Goal: Task Accomplishment & Management: Manage account settings

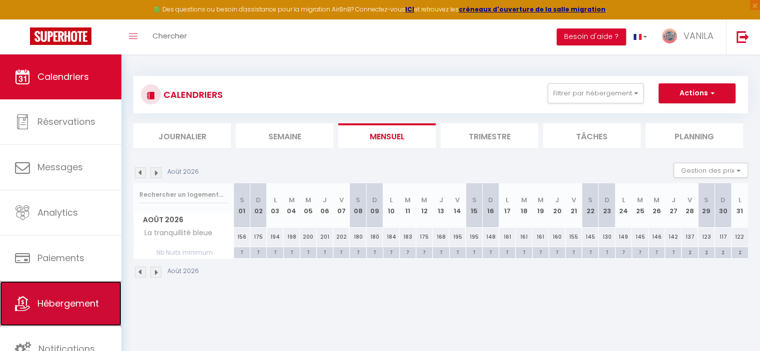
click at [68, 303] on span "Hébergement" at bounding box center [67, 303] width 61 height 12
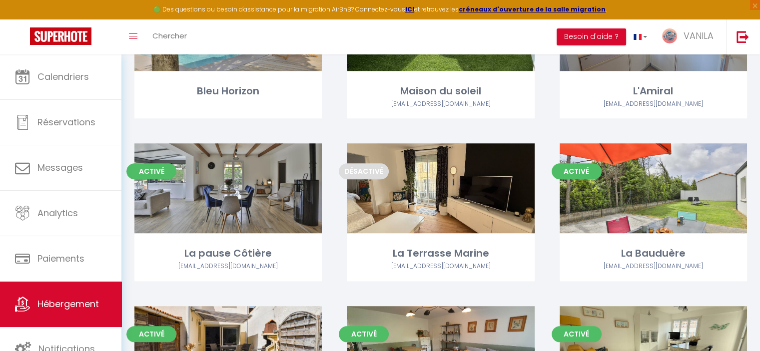
scroll to position [849, 0]
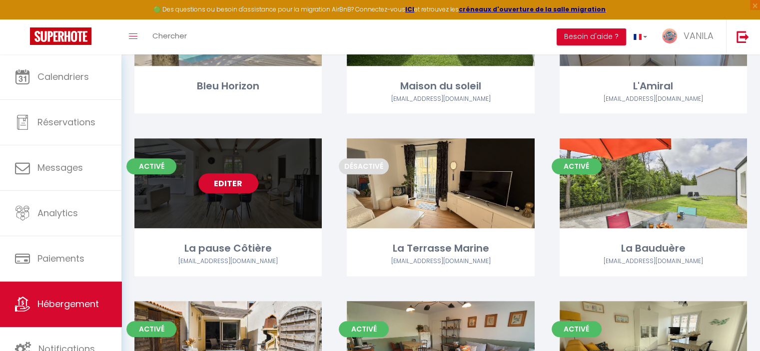
click at [243, 185] on link "Editer" at bounding box center [228, 183] width 60 height 20
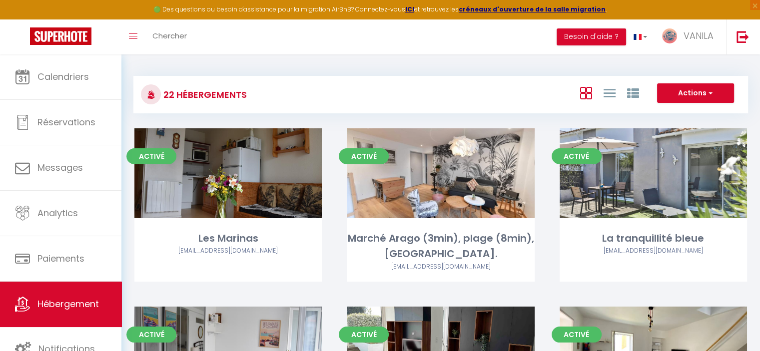
select select "3"
select select "2"
select select "1"
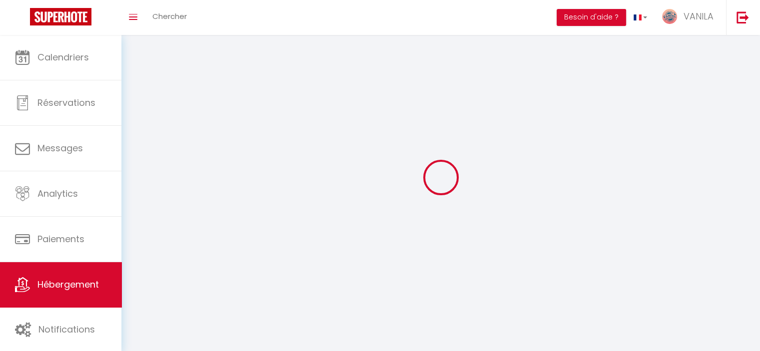
select select
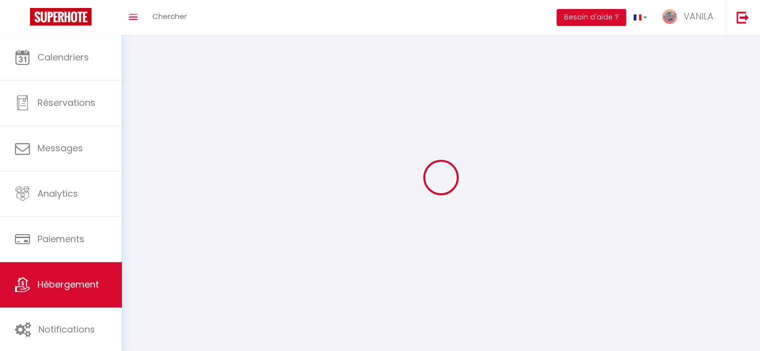
checkbox input "false"
select select
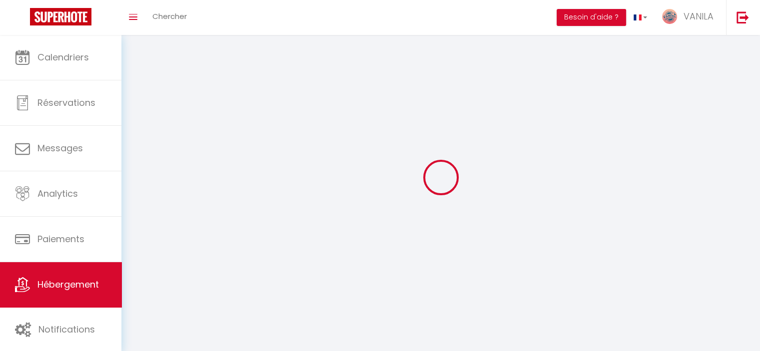
select select
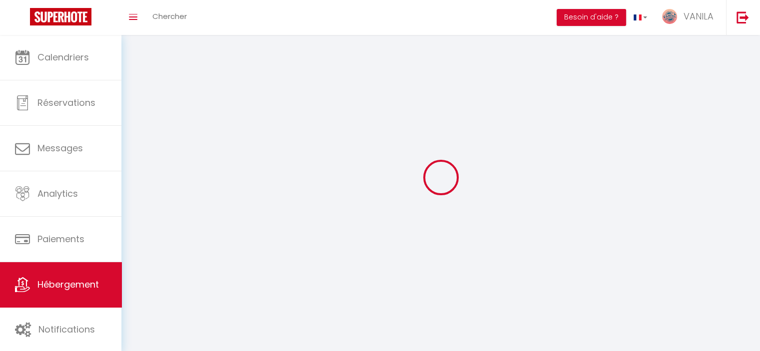
select select
checkbox input "false"
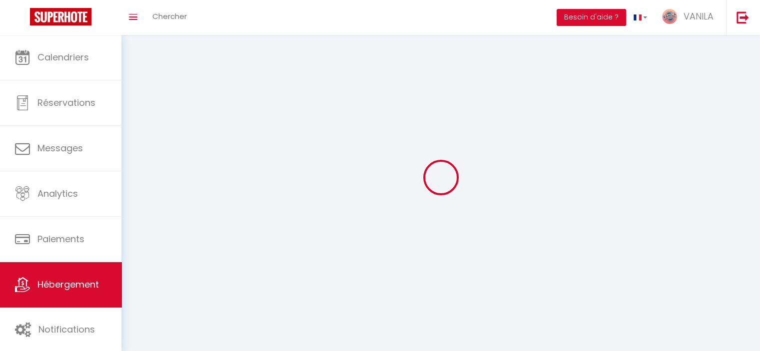
select select
select select "1"
select select
select select "28"
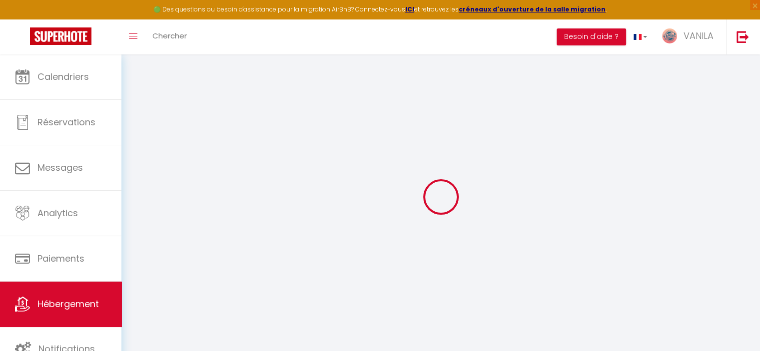
select select
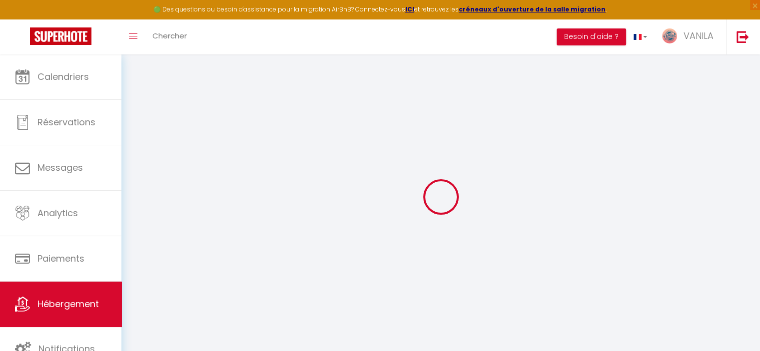
select select
checkbox input "false"
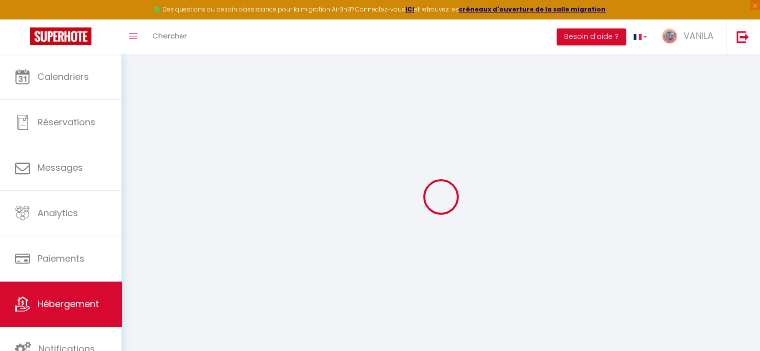
select select
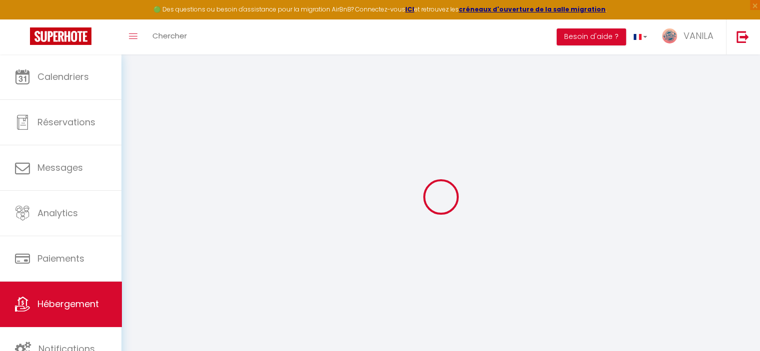
select select
checkbox input "false"
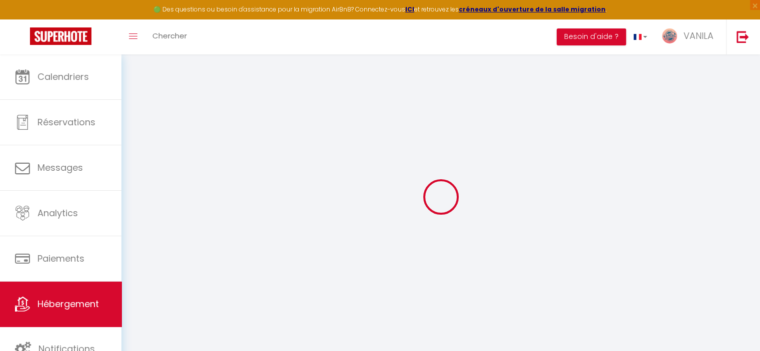
checkbox input "false"
select select
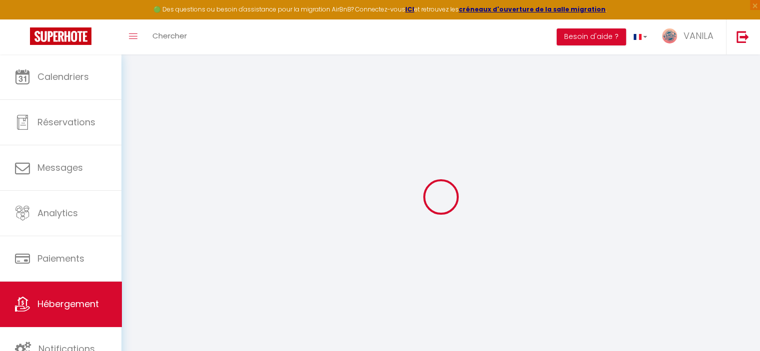
select select
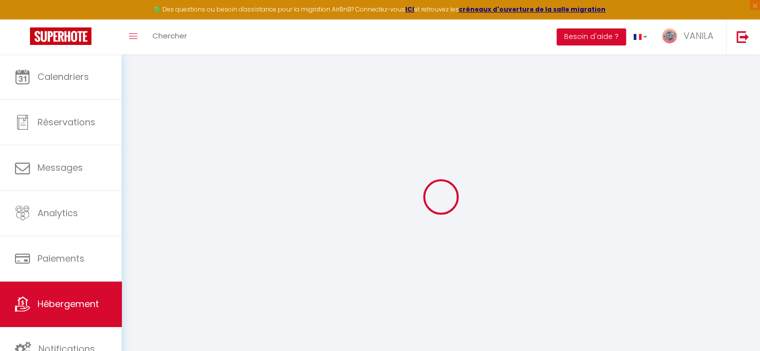
checkbox input "false"
select select
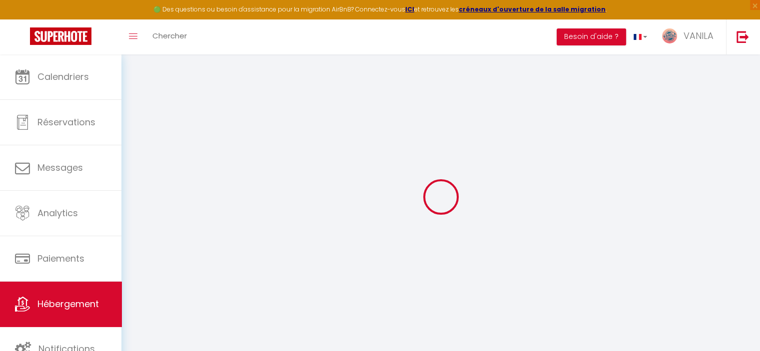
select select
type input "La pause Côtière"
type input "[PERSON_NAME]"
type input "[STREET_ADDRESS][PERSON_NAME]"
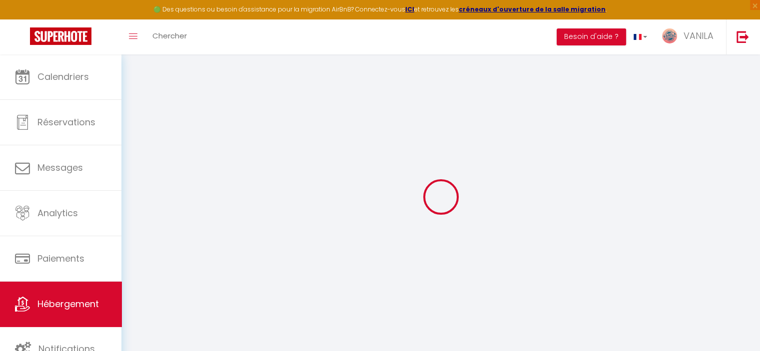
type input "85180"
type input "Les Sables d'Olonne"
select select "houses"
select select "9"
select select "3"
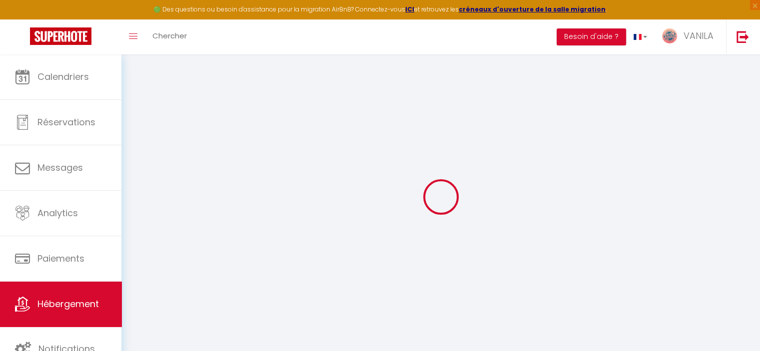
type input "90"
type input "80"
type input "1.90"
type input "500"
select select
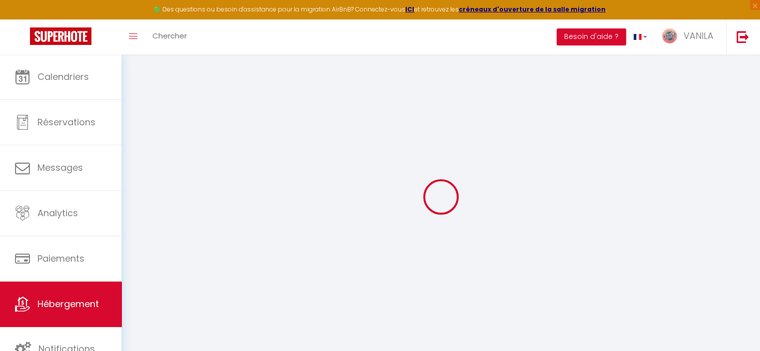
select select
type input "[STREET_ADDRESS][PERSON_NAME]"
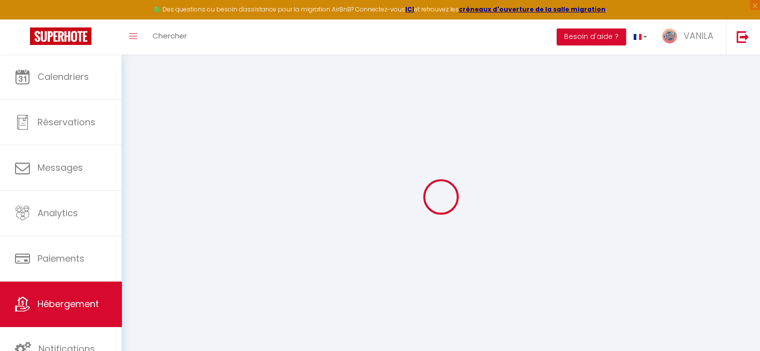
type input "85180"
type input "Les Sables-d'Olonne"
type input "[EMAIL_ADDRESS][DOMAIN_NAME]"
select select
checkbox input "false"
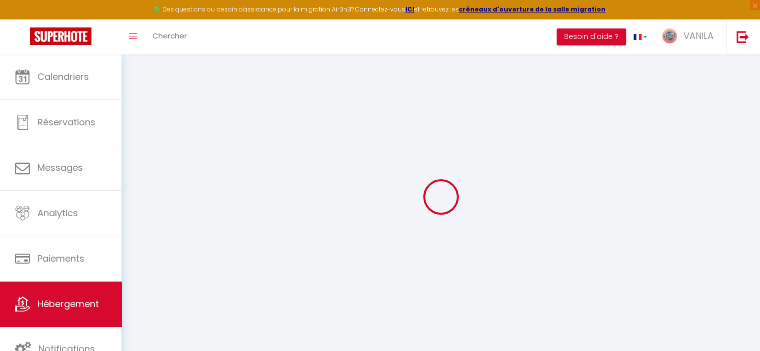
checkbox input "false"
type input "0"
type input "80"
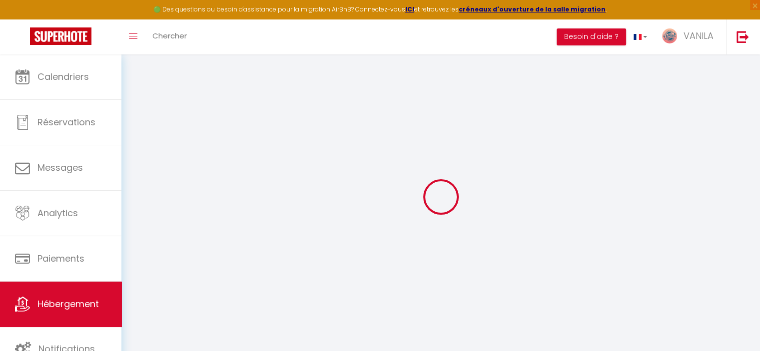
type input "0"
select select
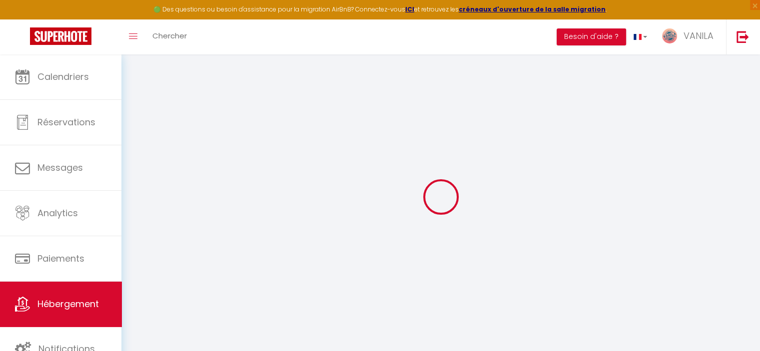
select select
checkbox input "false"
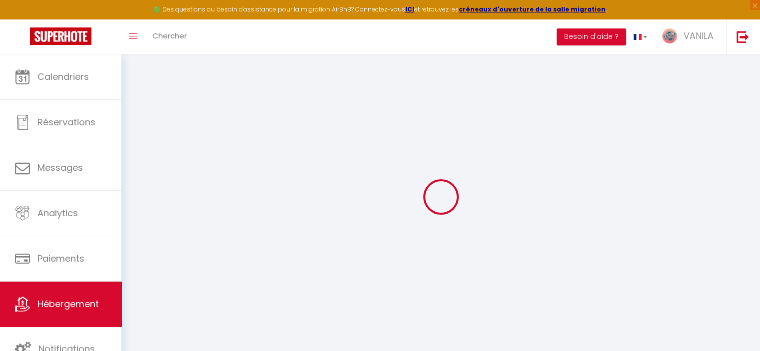
checkbox input "false"
select select
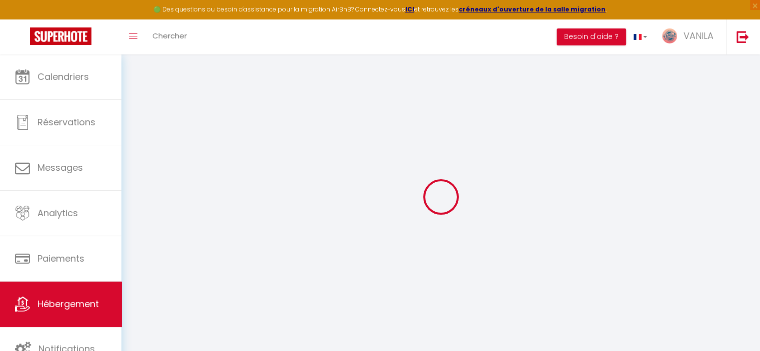
select select
checkbox input "false"
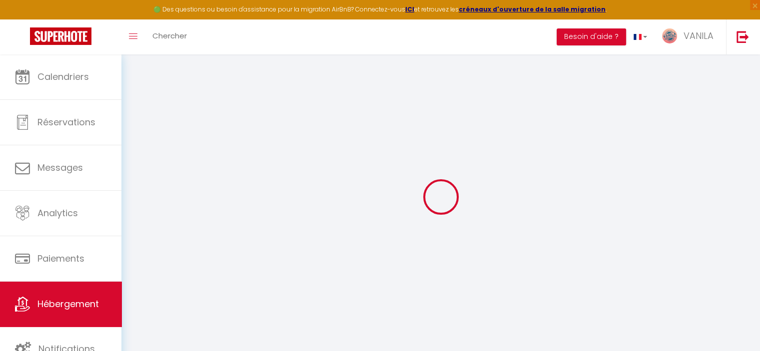
checkbox input "false"
select select
checkbox input "false"
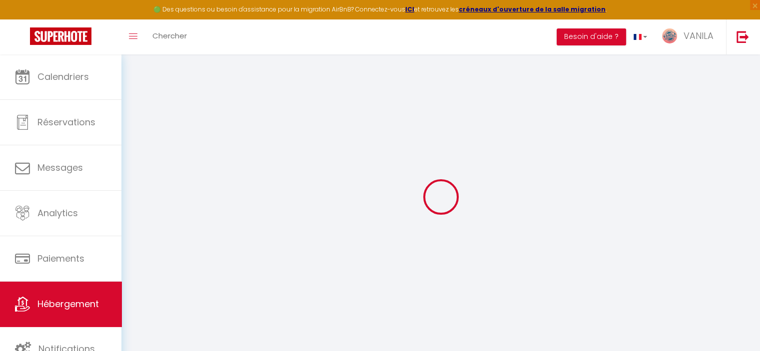
checkbox input "false"
select select "16:00"
select select "23:45"
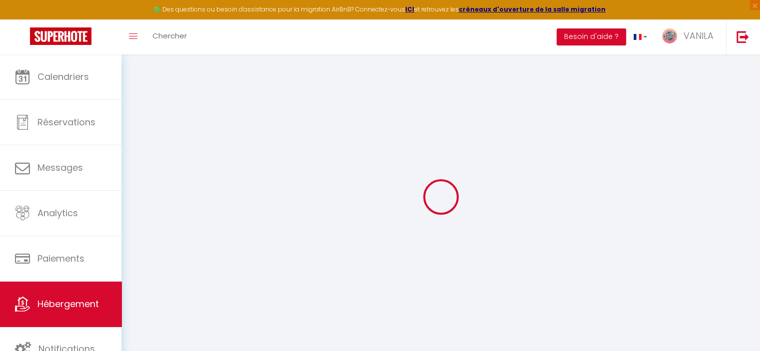
select select "10:00"
select select "15"
select select
checkbox input "false"
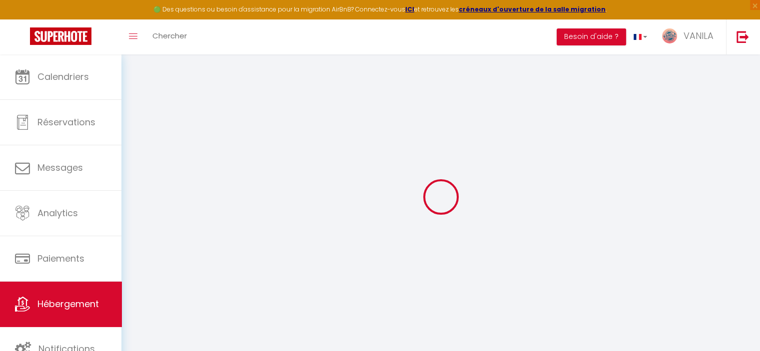
checkbox input "false"
select select
checkbox input "false"
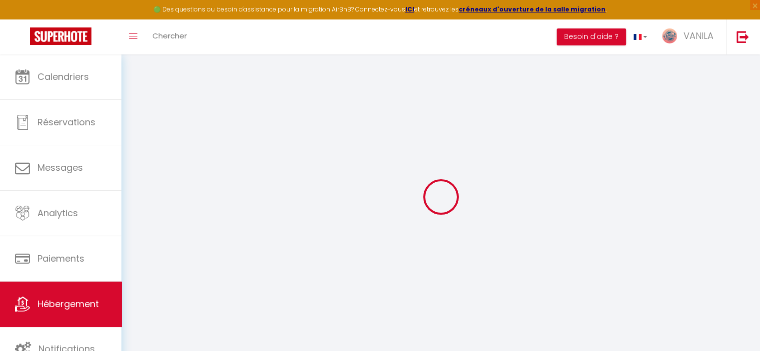
checkbox input "false"
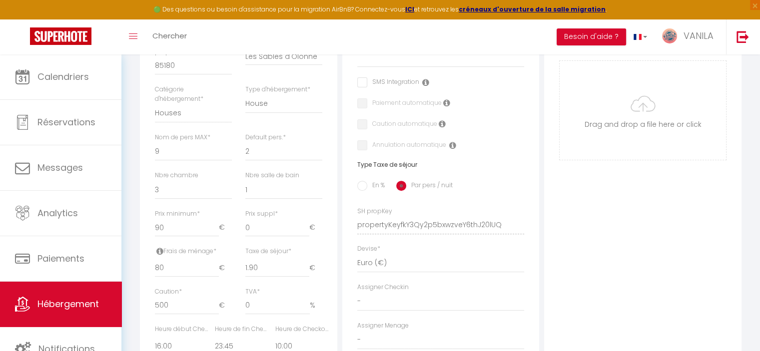
scroll to position [536, 0]
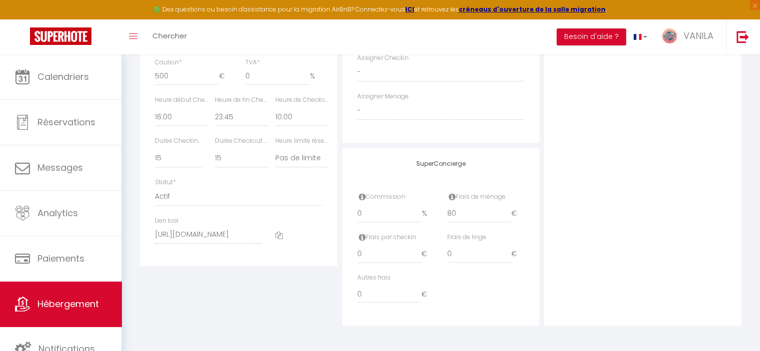
click at [280, 233] on icon at bounding box center [278, 235] width 7 height 7
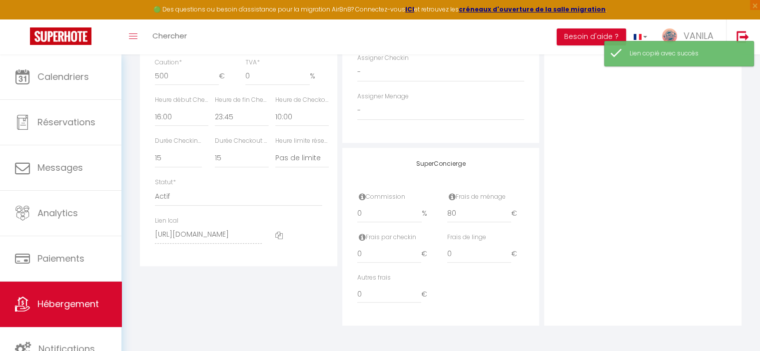
select select
checkbox input "false"
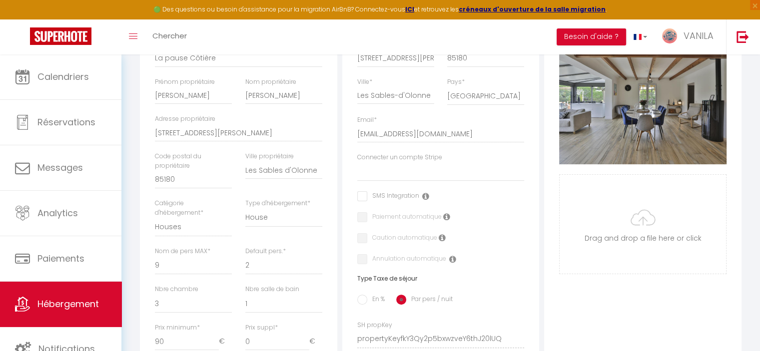
scroll to position [0, 0]
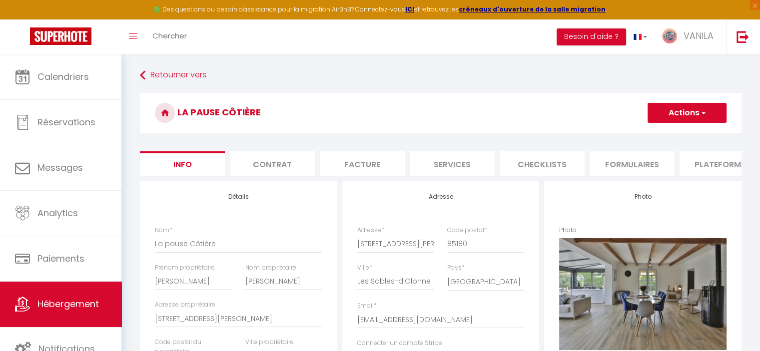
click at [644, 169] on li "Formulaires" at bounding box center [631, 163] width 85 height 24
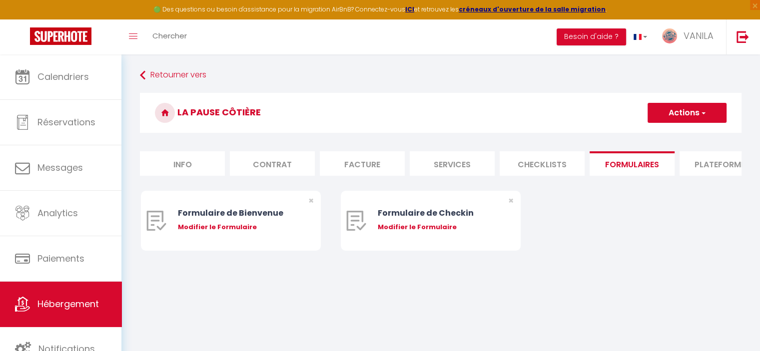
click at [706, 164] on li "Plateformes" at bounding box center [721, 163] width 85 height 24
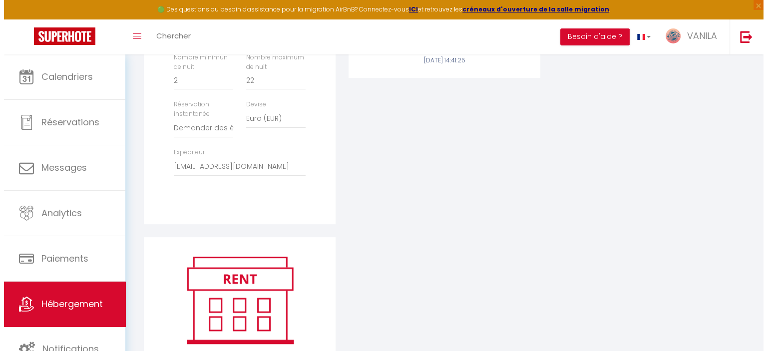
scroll to position [446, 0]
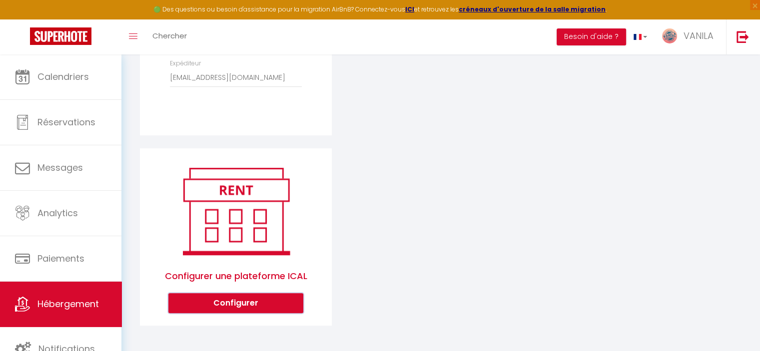
click at [263, 301] on button "Configurer" at bounding box center [235, 303] width 135 height 20
select select "1"
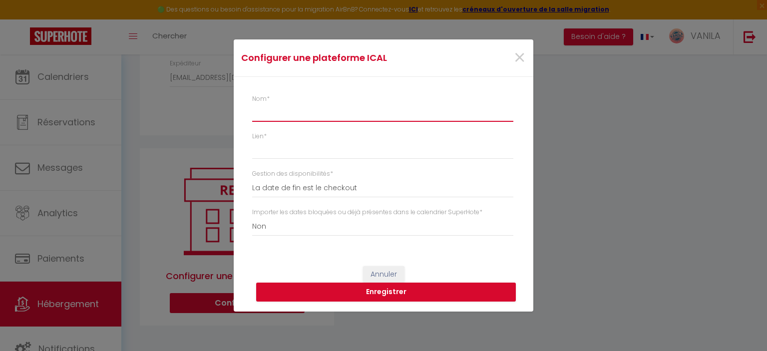
click at [276, 114] on input "Nom *" at bounding box center [382, 113] width 261 height 18
type input "GreenGo"
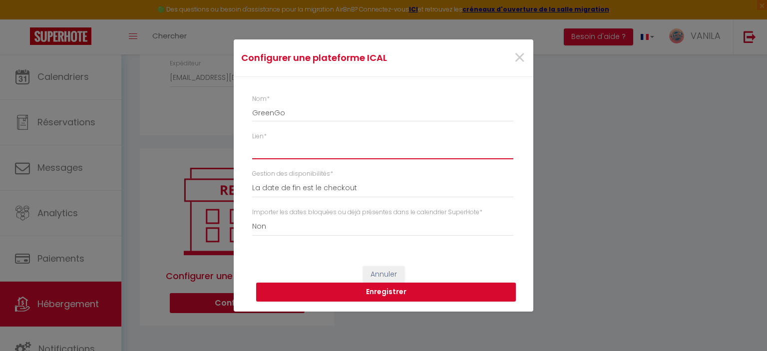
paste input "[URL][DOMAIN_NAME]"
type input "[URL][DOMAIN_NAME]"
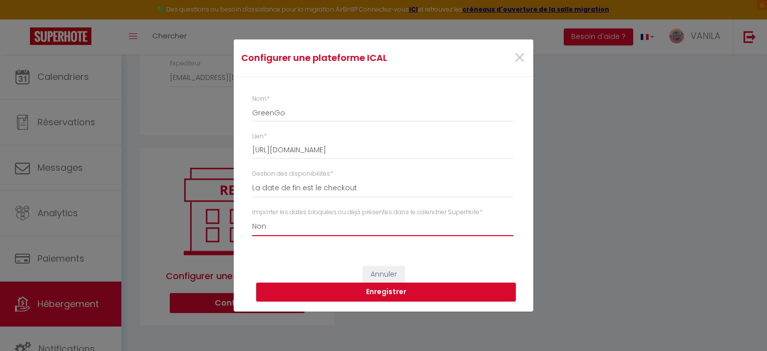
click at [376, 230] on select "Oui Non" at bounding box center [382, 226] width 261 height 19
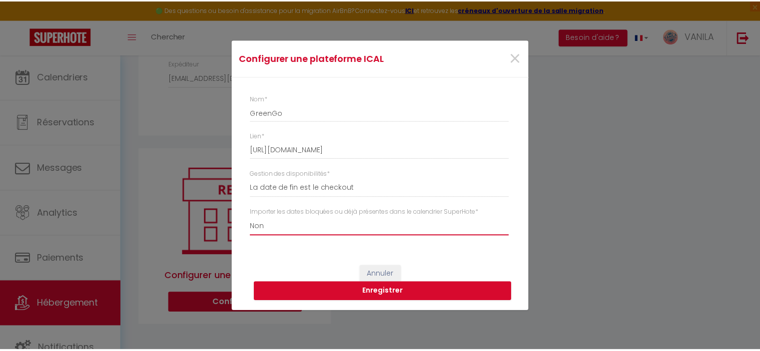
scroll to position [0, 0]
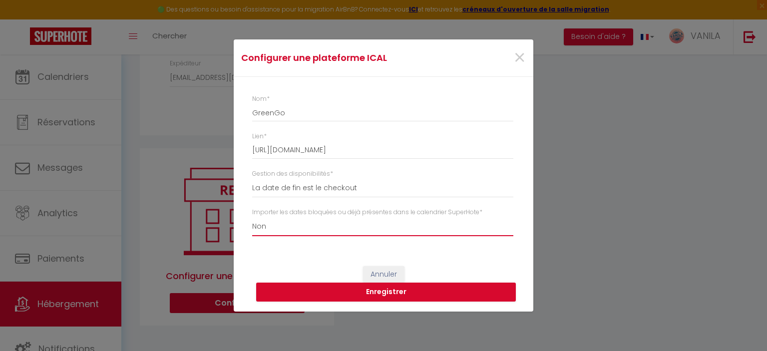
click at [252, 217] on select "Oui Non" at bounding box center [382, 226] width 261 height 19
click at [388, 295] on button "Enregistrer" at bounding box center [386, 292] width 260 height 19
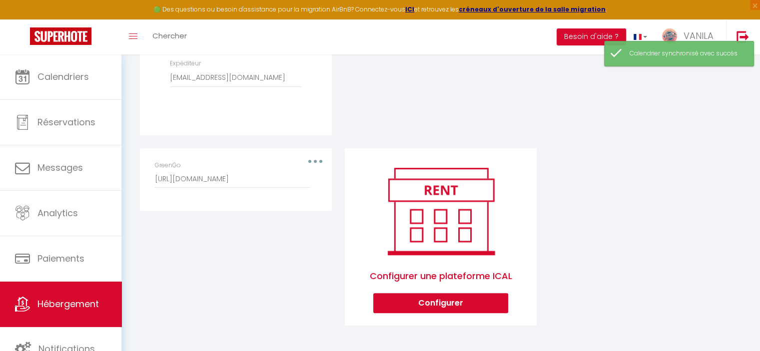
click at [310, 165] on div "GreenGo [URL][DOMAIN_NAME]" at bounding box center [236, 174] width 162 height 27
click at [314, 159] on button "button" at bounding box center [315, 161] width 28 height 16
click at [305, 183] on button "Editer" at bounding box center [289, 184] width 74 height 17
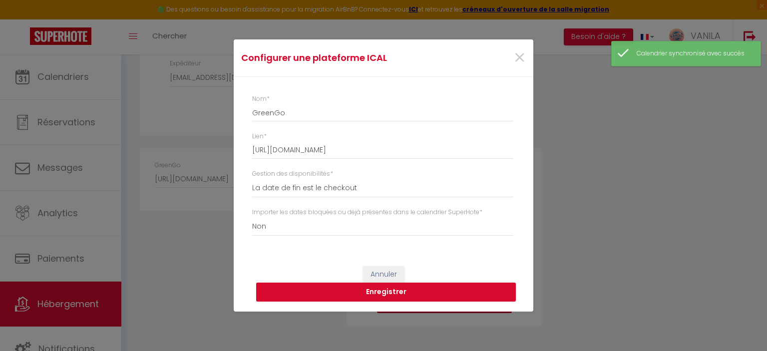
drag, startPoint x: 322, startPoint y: 243, endPoint x: 324, endPoint y: 236, distance: 7.3
click at [323, 243] on div "Nom * GreenGo Lien * [URL][DOMAIN_NAME] Gestion des disponibilités * La date de…" at bounding box center [386, 169] width 268 height 151
click at [326, 230] on select "Oui Non" at bounding box center [382, 226] width 261 height 19
select select "true"
click at [252, 217] on select "Oui Non" at bounding box center [382, 226] width 261 height 19
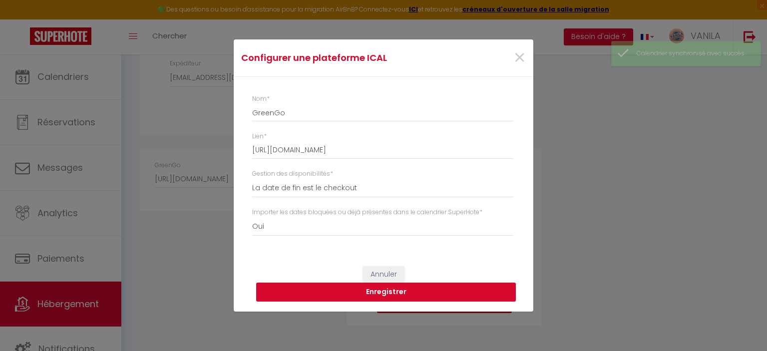
click at [344, 292] on button "Enregistrer" at bounding box center [386, 292] width 260 height 19
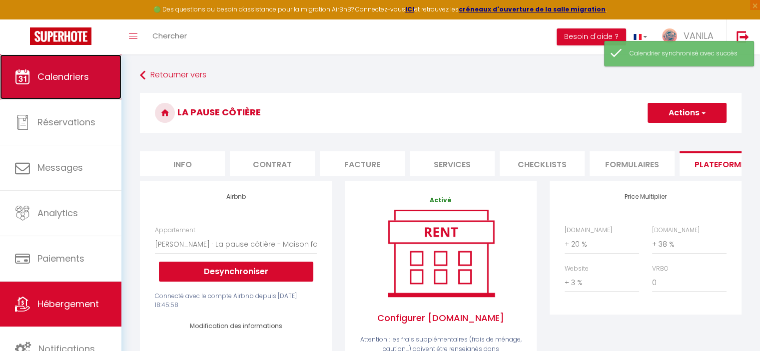
click at [69, 83] on span "Calendriers" at bounding box center [62, 76] width 51 height 12
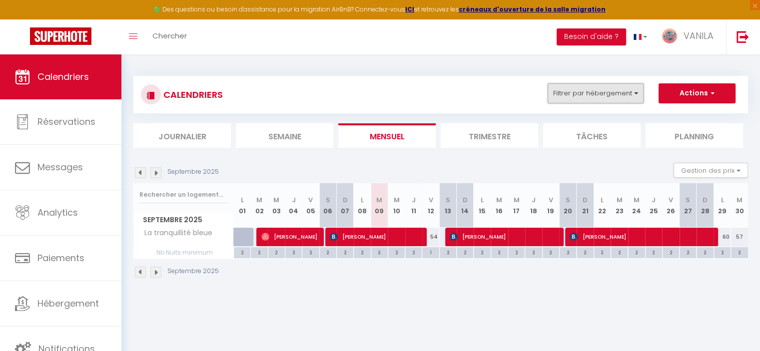
click at [574, 97] on button "Filtrer par hébergement" at bounding box center [596, 93] width 96 height 20
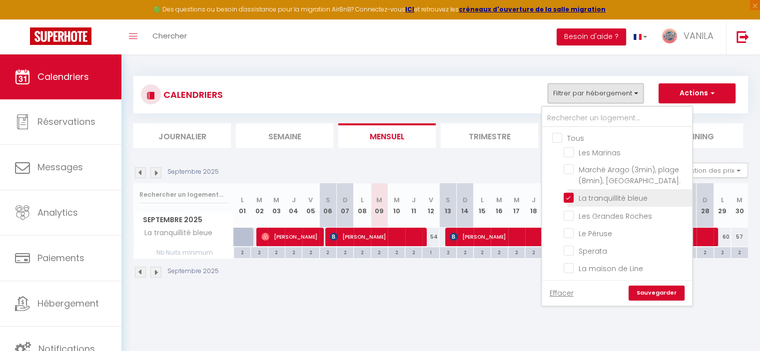
click at [570, 197] on input "La tranquillité bleue" at bounding box center [626, 197] width 125 height 10
checkbox input "false"
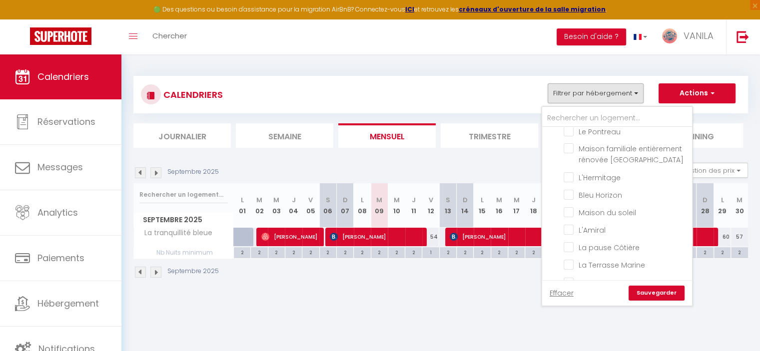
scroll to position [250, 0]
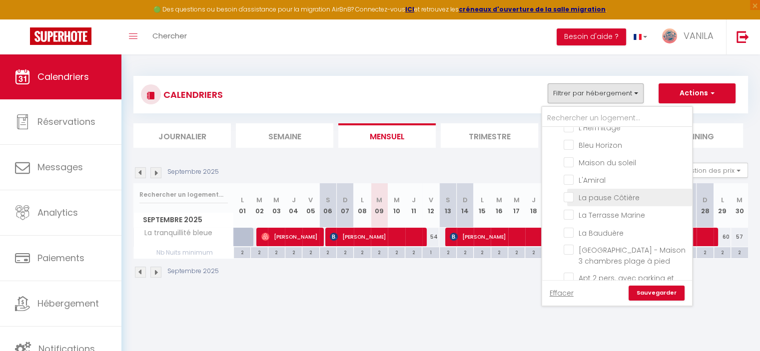
click at [568, 193] on input "La pause Côtière" at bounding box center [626, 197] width 125 height 10
checkbox input "true"
checkbox input "false"
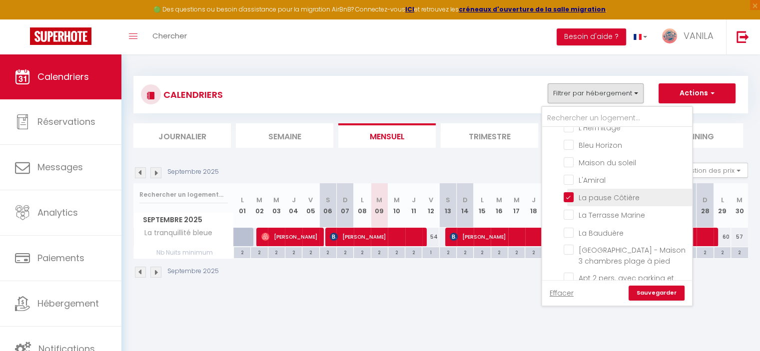
checkbox input "false"
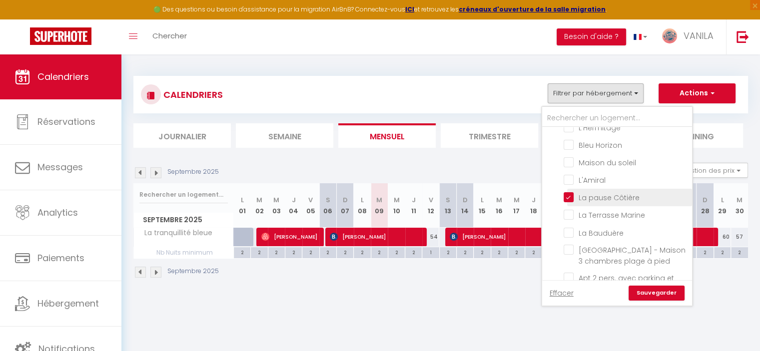
checkbox input "false"
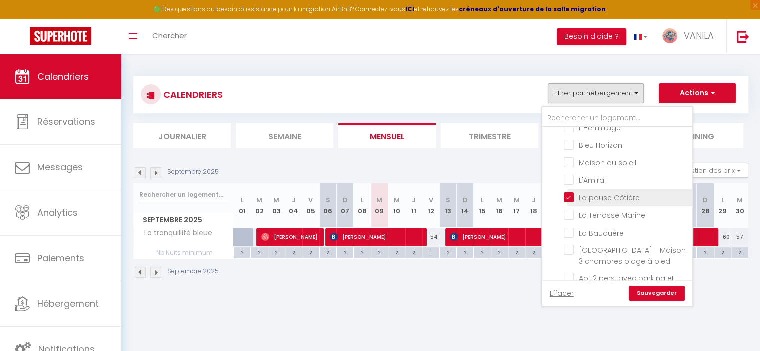
checkbox input "false"
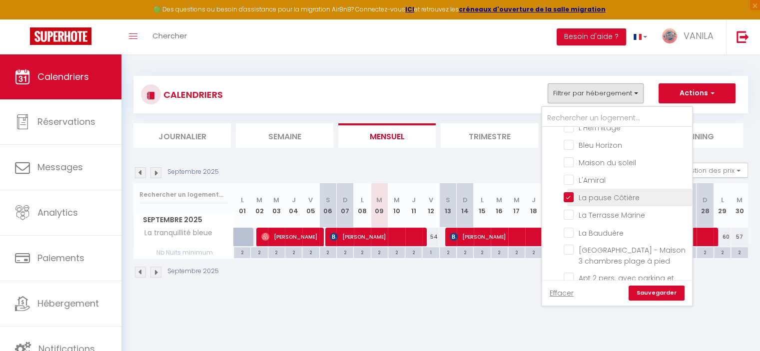
checkbox input "false"
click at [651, 295] on link "Sauvegarder" at bounding box center [656, 293] width 56 height 15
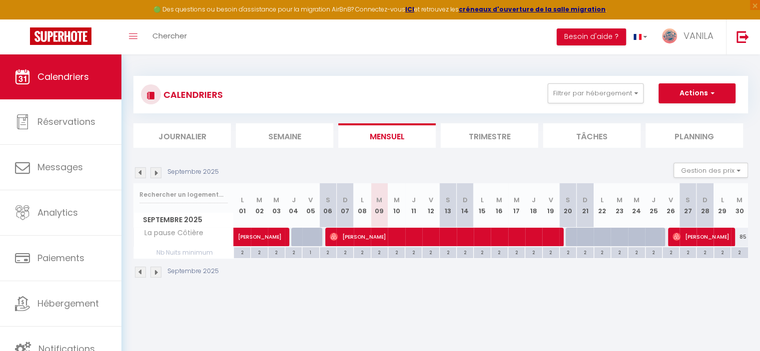
click at [156, 175] on img at bounding box center [155, 172] width 11 height 11
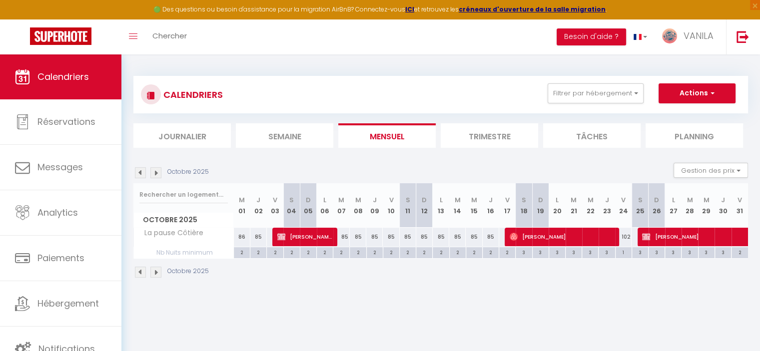
click at [158, 175] on img at bounding box center [155, 172] width 11 height 11
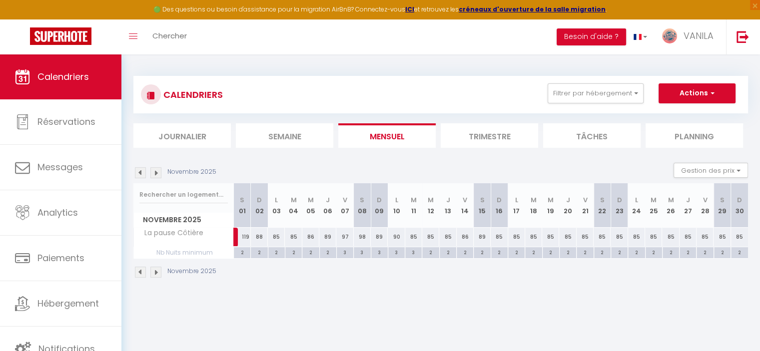
click at [161, 174] on img at bounding box center [155, 172] width 11 height 11
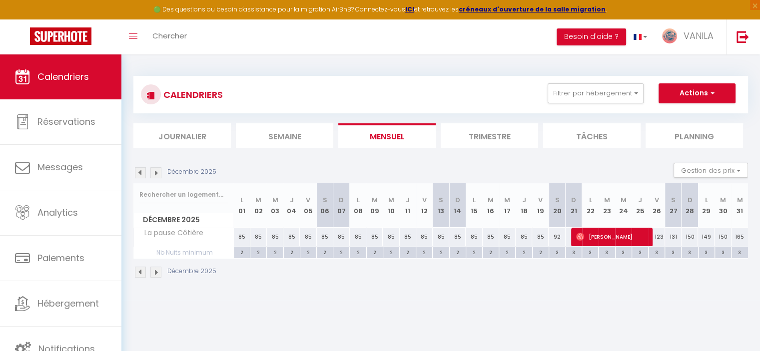
click at [312, 303] on body "🟢 Des questions ou besoin d'assistance pour la migration AirBnB? Connectez-vous…" at bounding box center [380, 229] width 760 height 351
